Goal: Navigation & Orientation: Find specific page/section

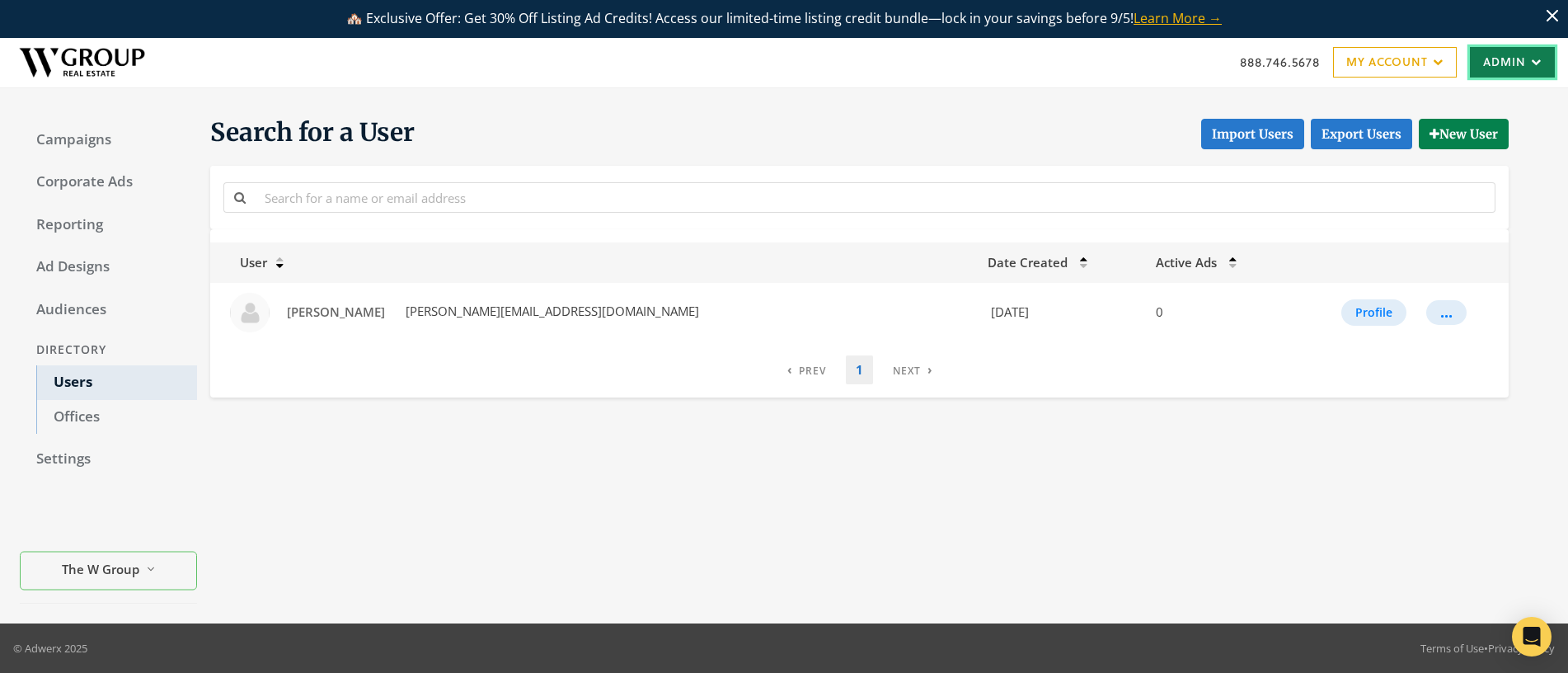
click at [1509, 66] on link "Admin" at bounding box center [1512, 62] width 85 height 31
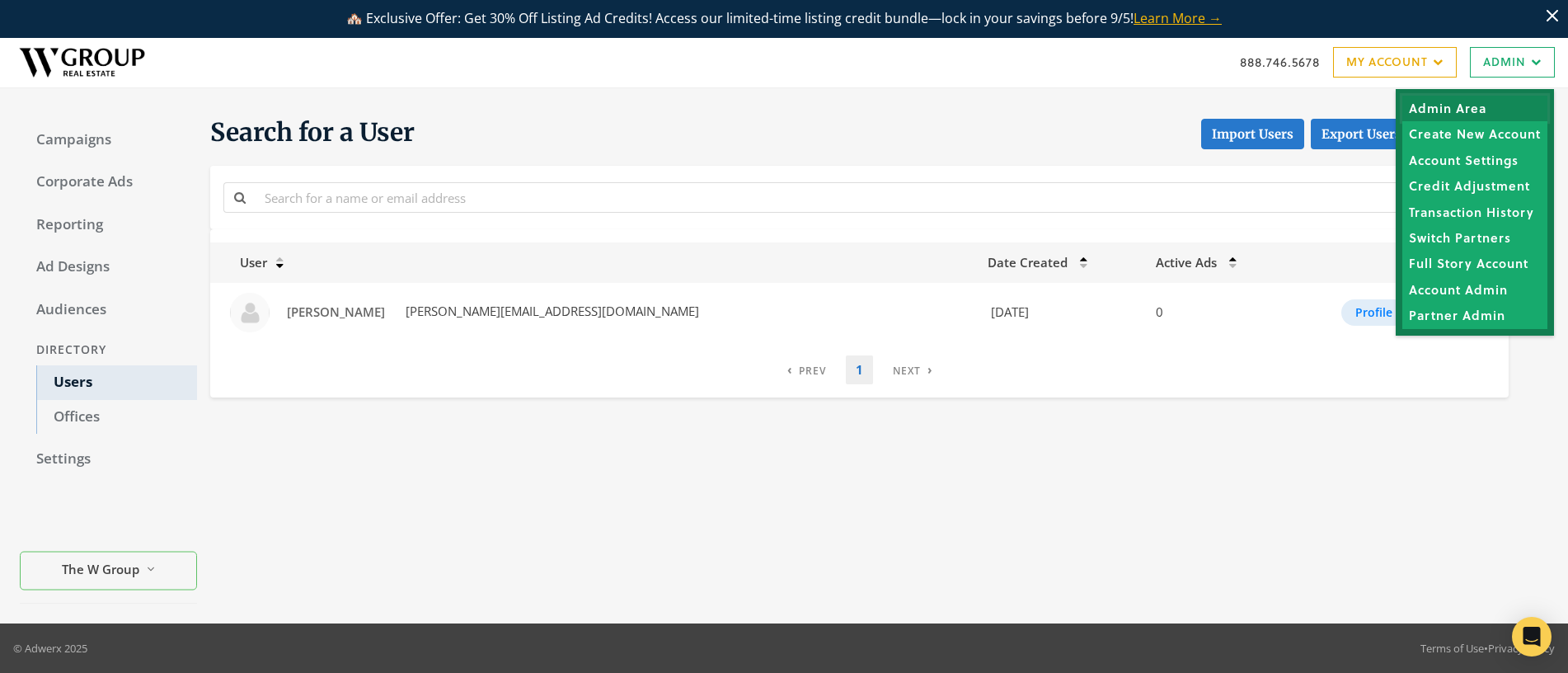
click at [1481, 108] on link "Admin Area" at bounding box center [1474, 108] width 145 height 25
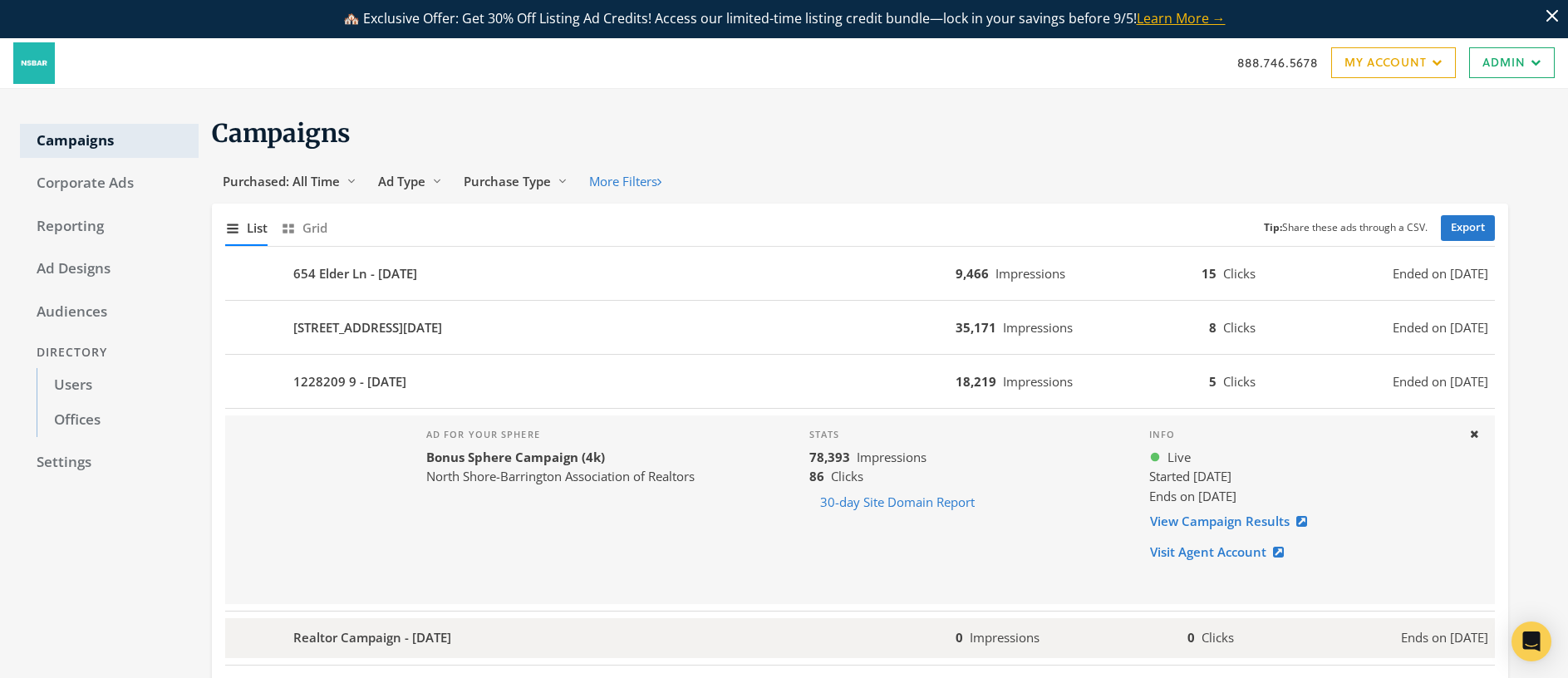
scroll to position [269, 0]
